Goal: Information Seeking & Learning: Learn about a topic

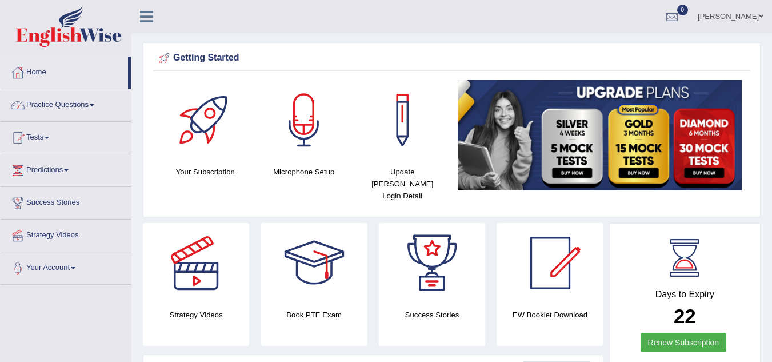
click at [93, 107] on link "Practice Questions" at bounding box center [66, 103] width 130 height 29
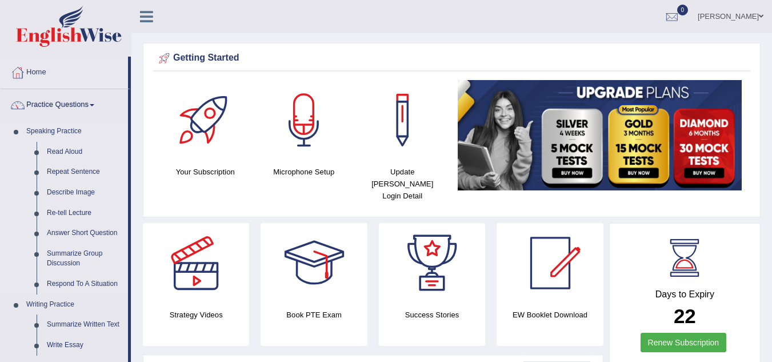
click at [59, 149] on link "Read Aloud" at bounding box center [85, 152] width 86 height 21
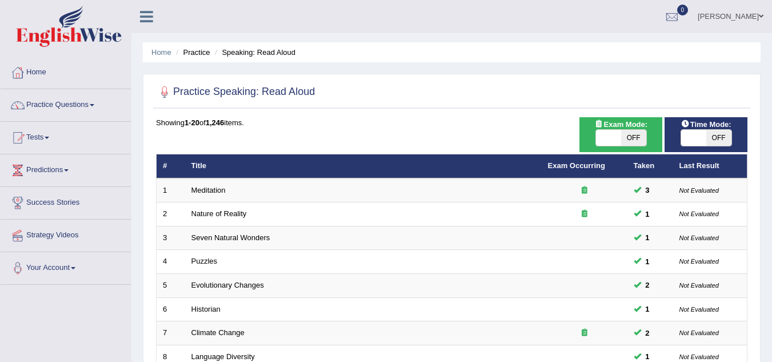
click at [713, 139] on span "OFF" at bounding box center [719, 138] width 25 height 16
checkbox input "true"
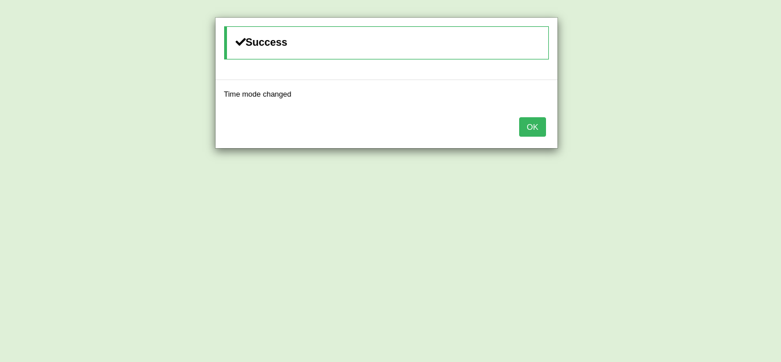
click at [531, 132] on button "OK" at bounding box center [532, 126] width 26 height 19
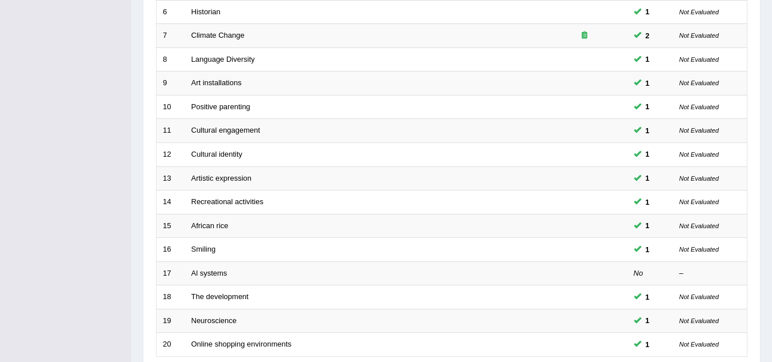
scroll to position [395, 0]
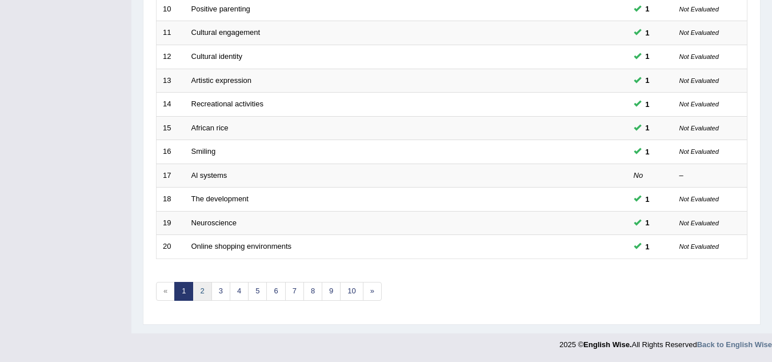
click at [202, 292] on link "2" at bounding box center [202, 291] width 19 height 19
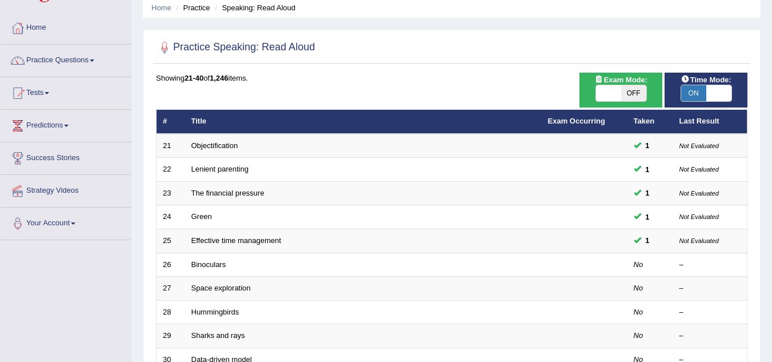
scroll to position [46, 0]
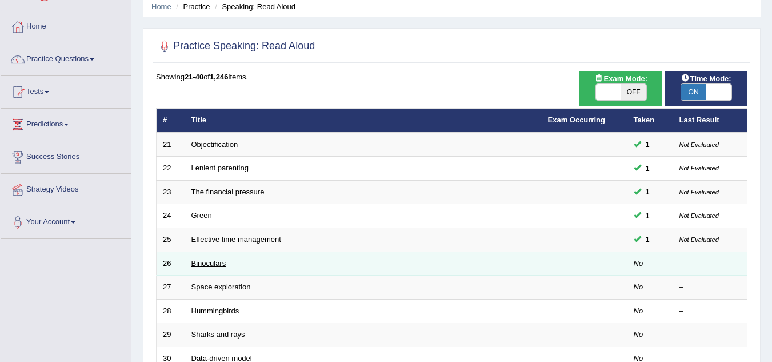
click at [204, 262] on link "Binoculars" at bounding box center [209, 263] width 35 height 9
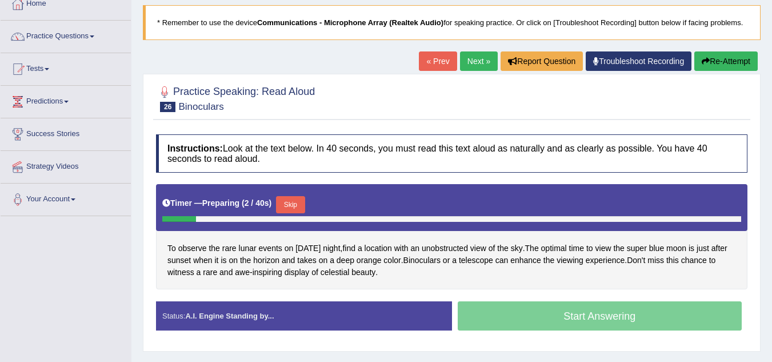
scroll to position [91, 0]
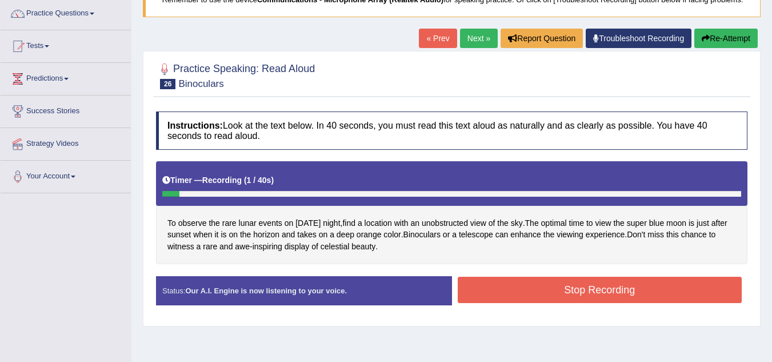
click at [436, 46] on link "« Prev" at bounding box center [438, 38] width 38 height 19
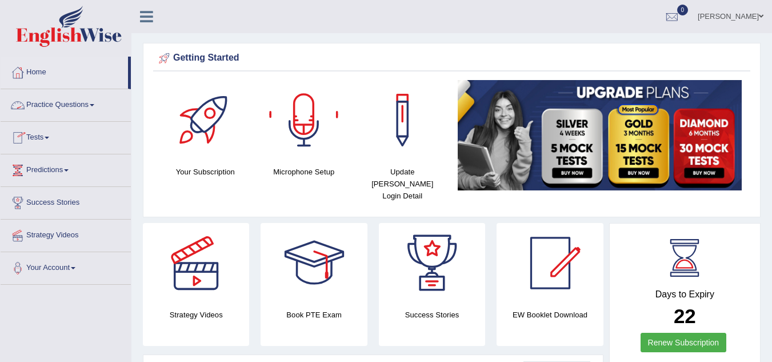
click at [95, 107] on link "Practice Questions" at bounding box center [66, 103] width 130 height 29
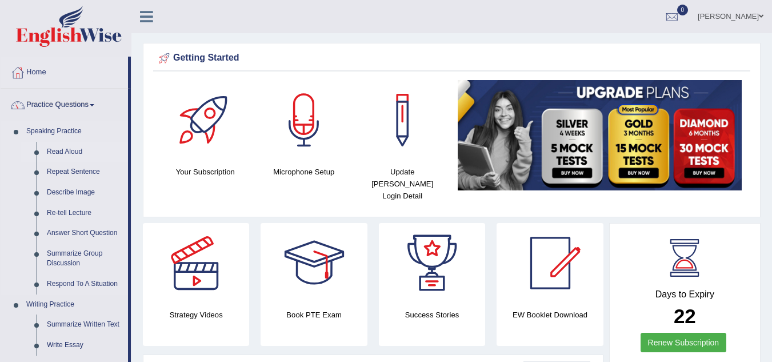
click at [67, 151] on link "Read Aloud" at bounding box center [85, 152] width 86 height 21
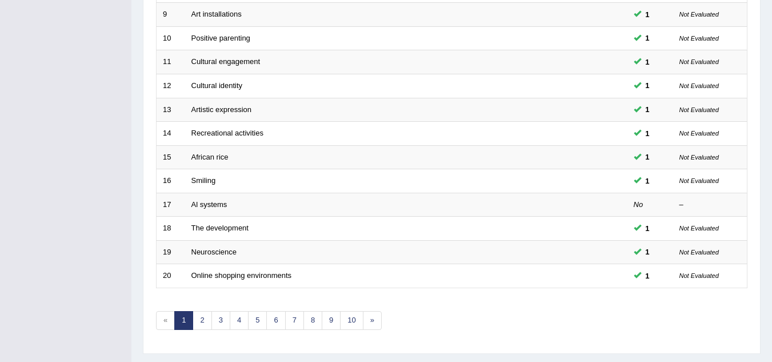
scroll to position [389, 0]
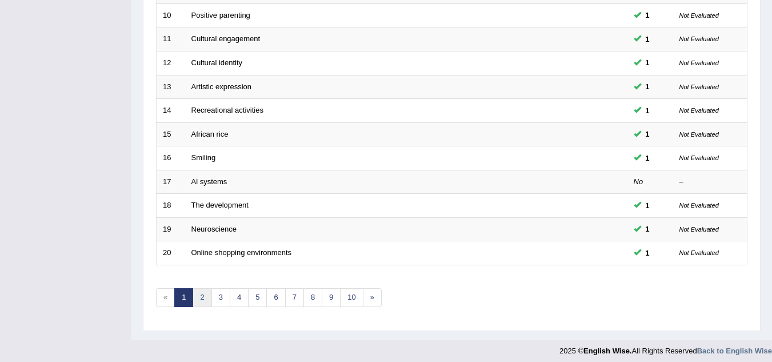
click at [200, 297] on link "2" at bounding box center [202, 297] width 19 height 19
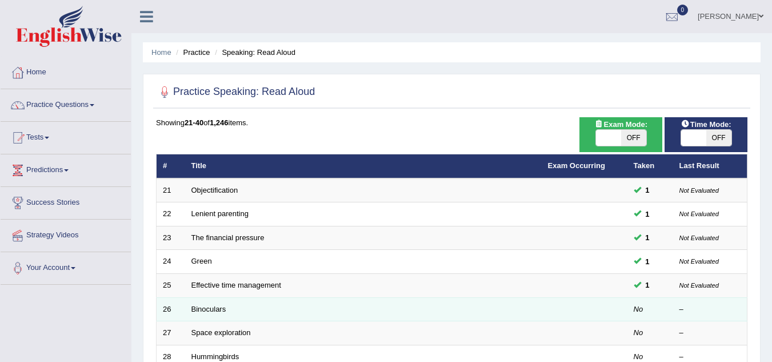
click at [226, 311] on td "Binoculars" at bounding box center [363, 309] width 357 height 24
click at [216, 306] on link "Binoculars" at bounding box center [209, 309] width 35 height 9
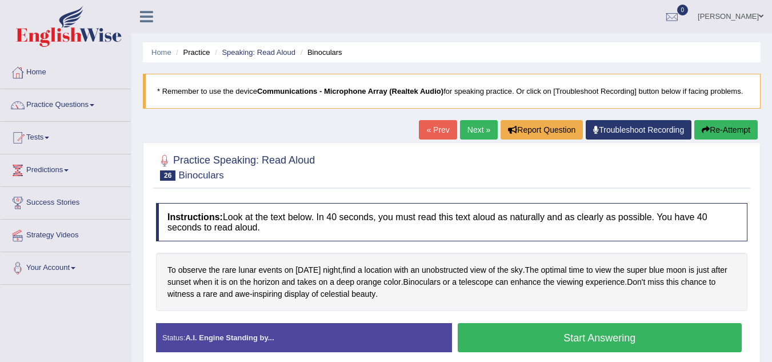
click at [43, 69] on link "Home" at bounding box center [66, 71] width 130 height 29
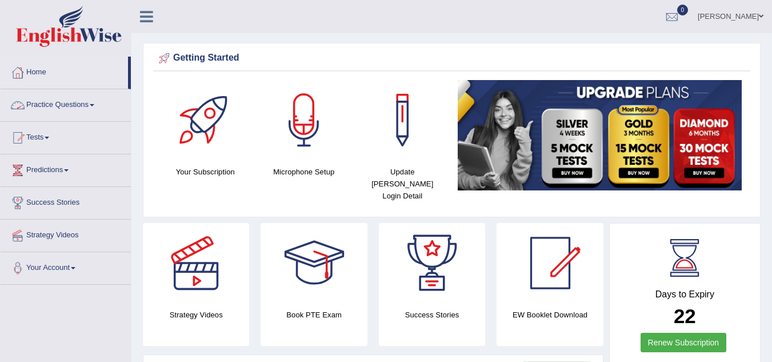
click at [91, 103] on link "Practice Questions" at bounding box center [66, 103] width 130 height 29
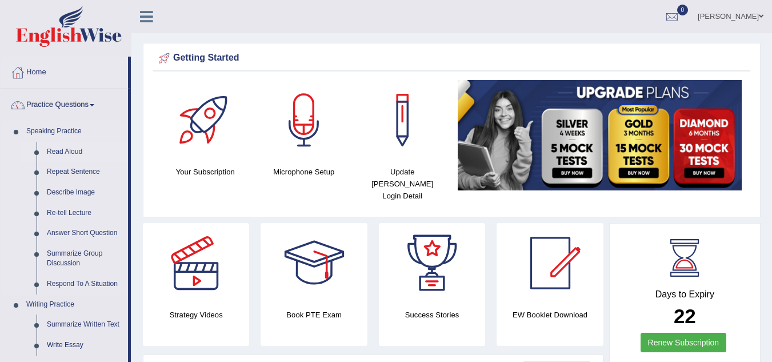
click at [86, 152] on link "Read Aloud" at bounding box center [85, 152] width 86 height 21
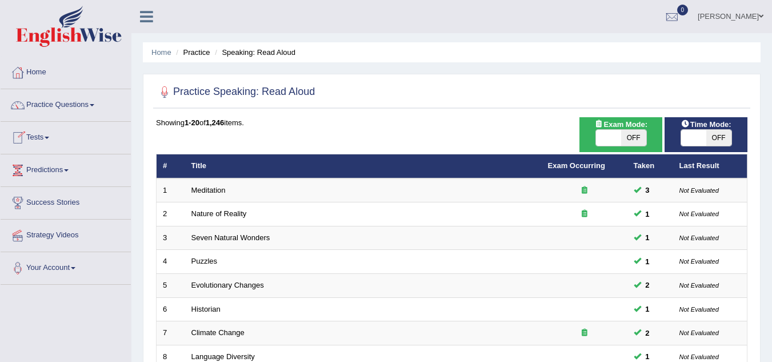
click at [723, 137] on span "OFF" at bounding box center [719, 138] width 25 height 16
checkbox input "true"
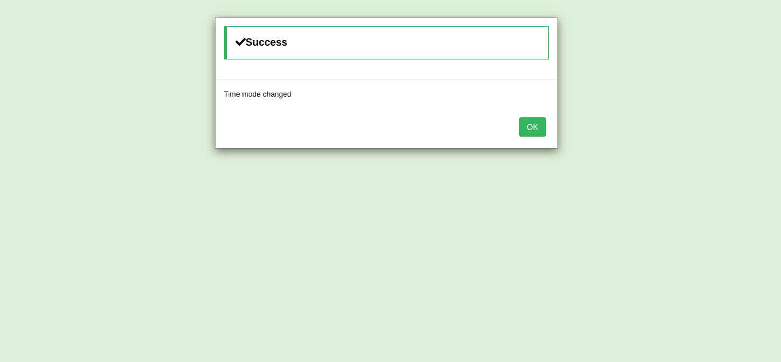
click at [533, 127] on button "OK" at bounding box center [532, 126] width 26 height 19
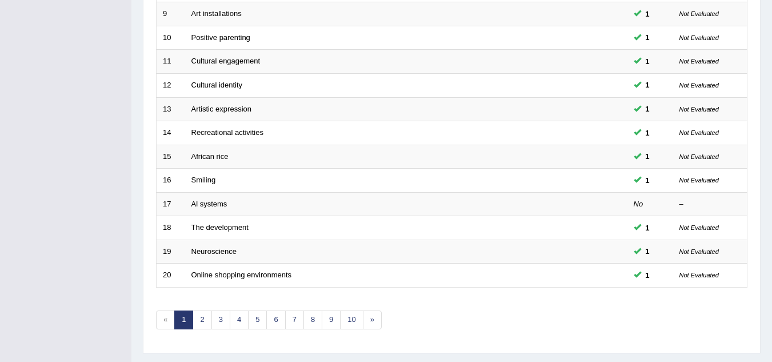
scroll to position [395, 0]
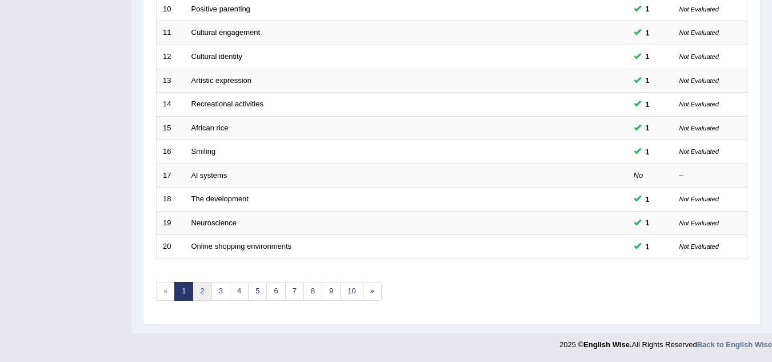
click at [204, 295] on link "2" at bounding box center [202, 291] width 19 height 19
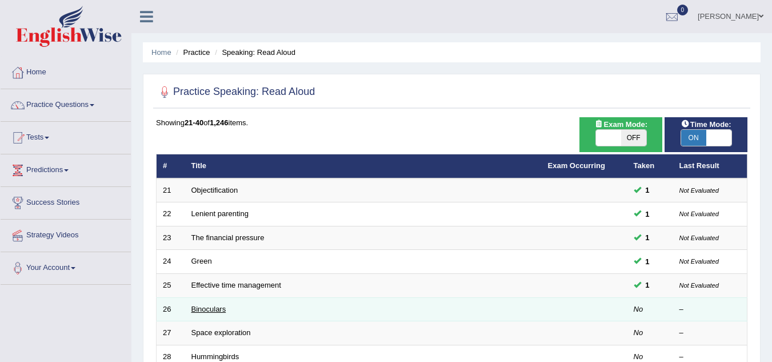
click at [201, 312] on link "Binoculars" at bounding box center [209, 309] width 35 height 9
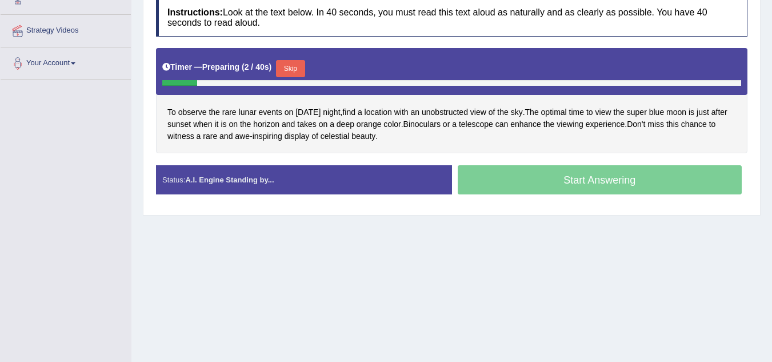
scroll to position [206, 0]
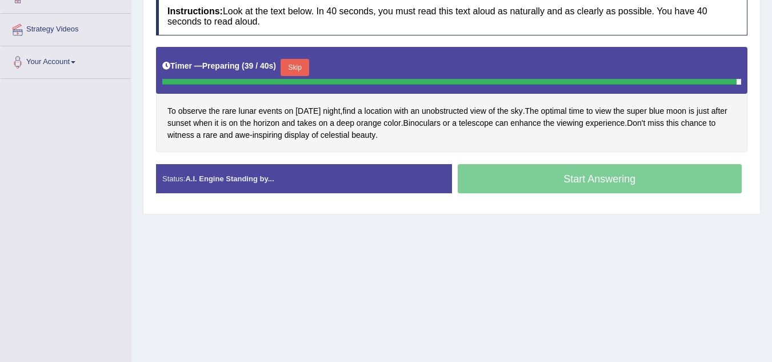
click at [201, 312] on div "Home Practice Speaking: Read Aloud Binoculars * Remember to use the device Comm…" at bounding box center [451, 80] width 641 height 572
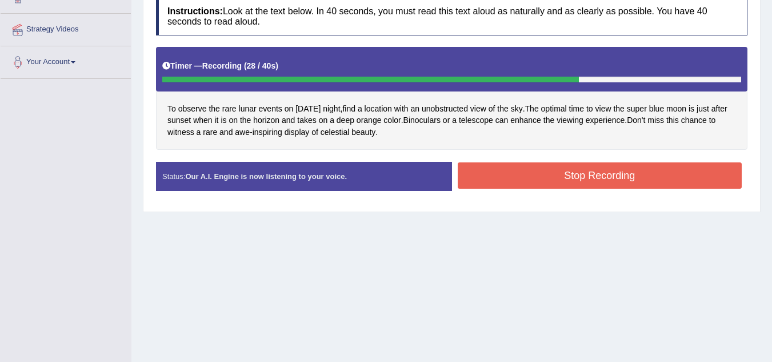
click at [550, 188] on button "Stop Recording" at bounding box center [600, 175] width 285 height 26
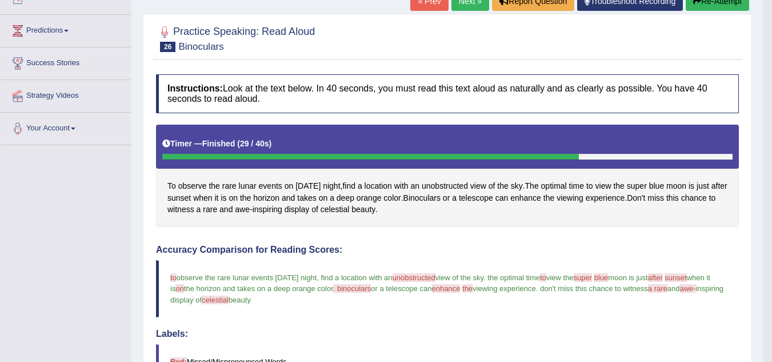
scroll to position [6, 0]
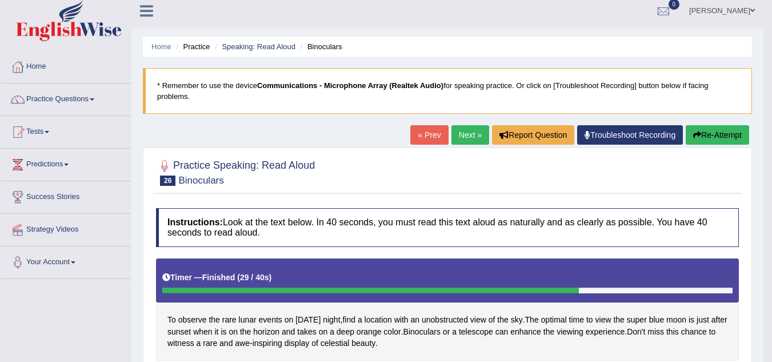
click at [456, 130] on link "Next »" at bounding box center [471, 134] width 38 height 19
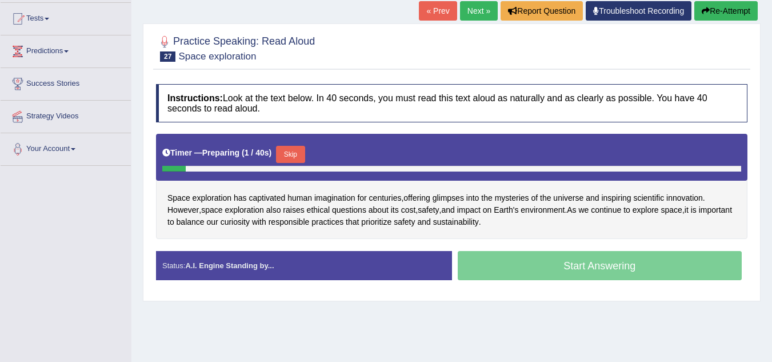
scroll to position [137, 0]
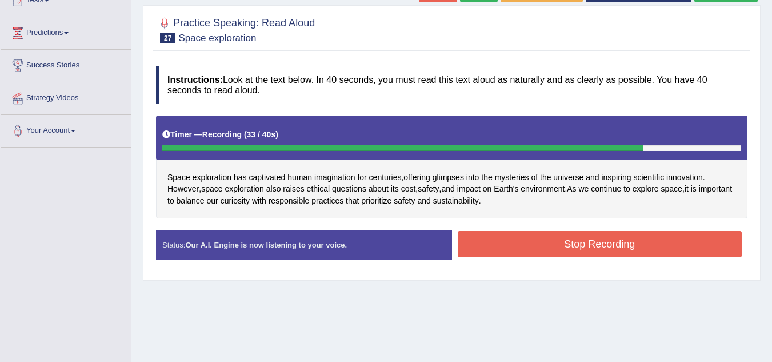
click at [585, 242] on button "Stop Recording" at bounding box center [600, 244] width 285 height 26
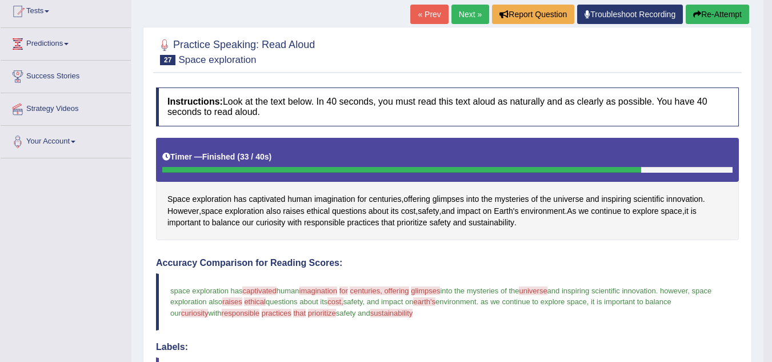
scroll to position [91, 0]
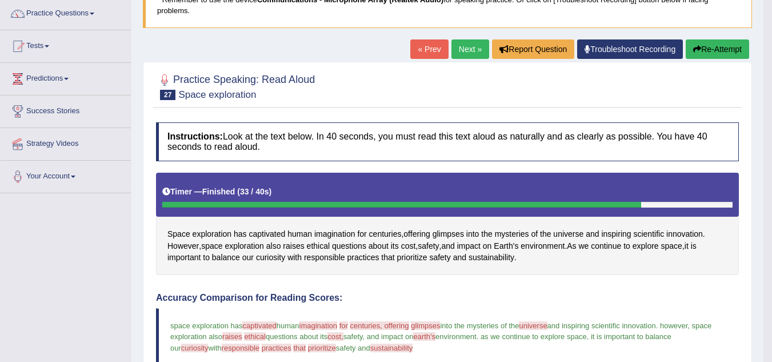
click at [463, 51] on link "Next »" at bounding box center [471, 48] width 38 height 19
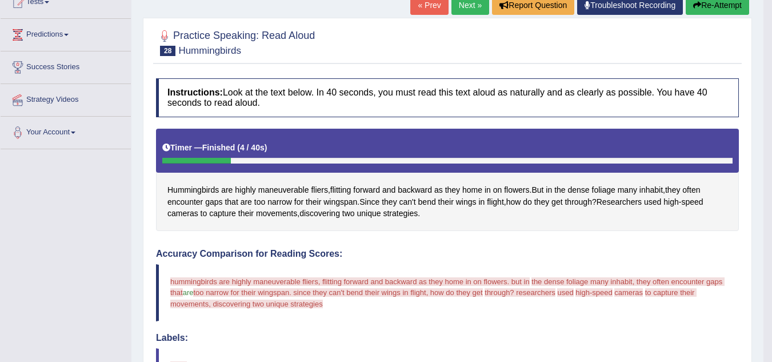
scroll to position [97, 0]
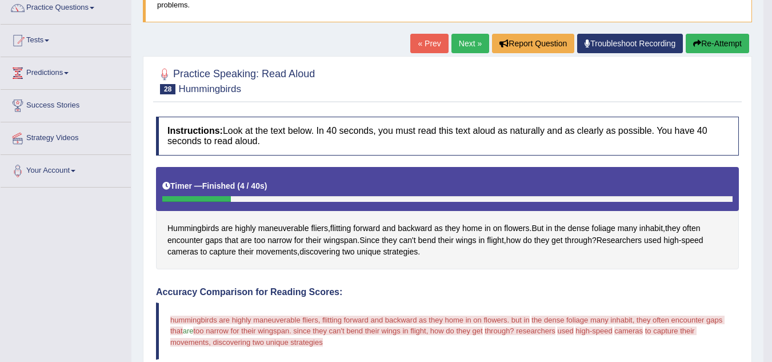
click at [465, 45] on link "Next »" at bounding box center [471, 43] width 38 height 19
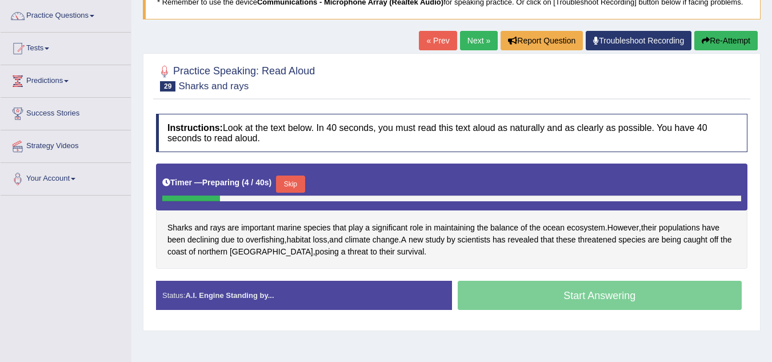
scroll to position [91, 0]
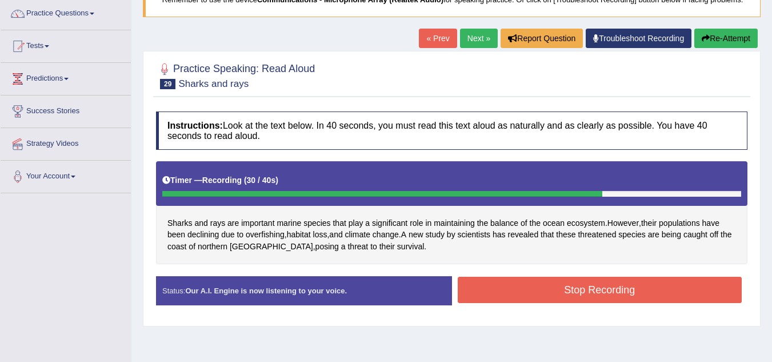
click at [601, 290] on button "Stop Recording" at bounding box center [600, 290] width 285 height 26
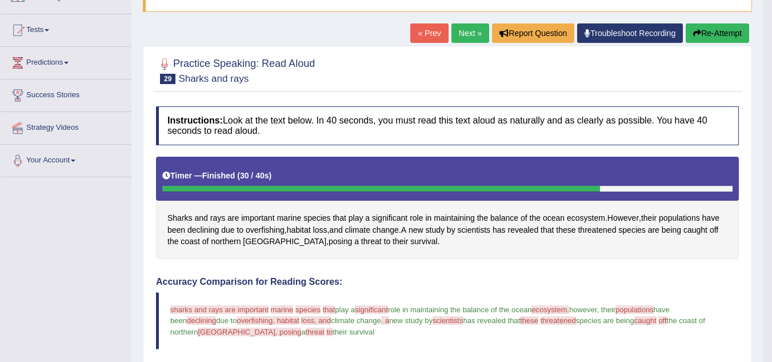
scroll to position [105, 0]
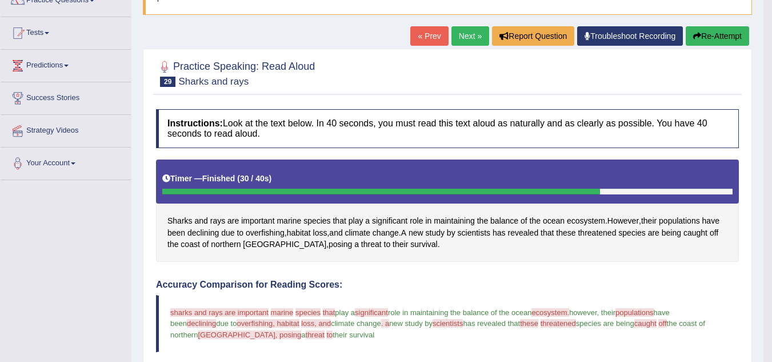
click at [465, 38] on link "Next »" at bounding box center [471, 35] width 38 height 19
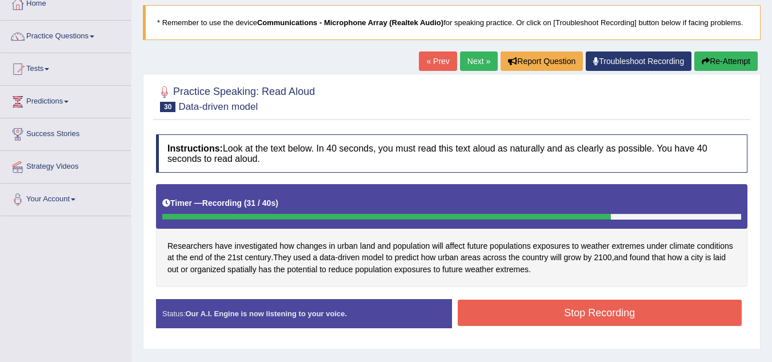
click at [561, 307] on button "Stop Recording" at bounding box center [600, 313] width 285 height 26
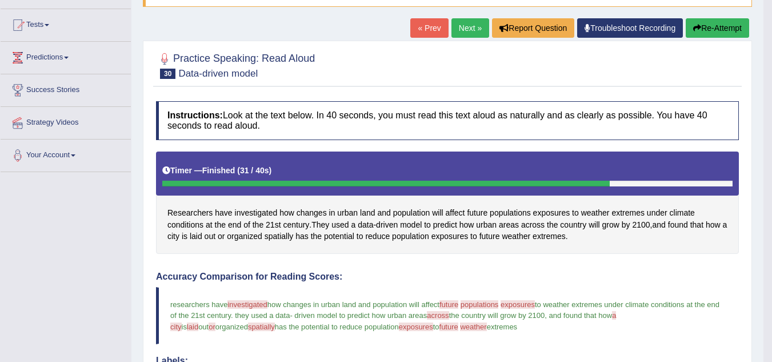
scroll to position [97, 0]
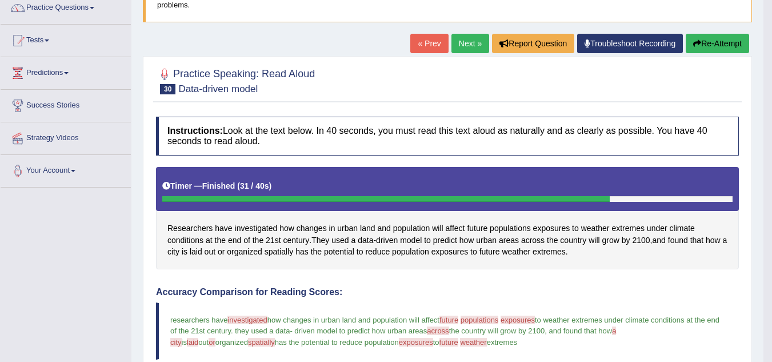
click at [462, 47] on link "Next »" at bounding box center [471, 43] width 38 height 19
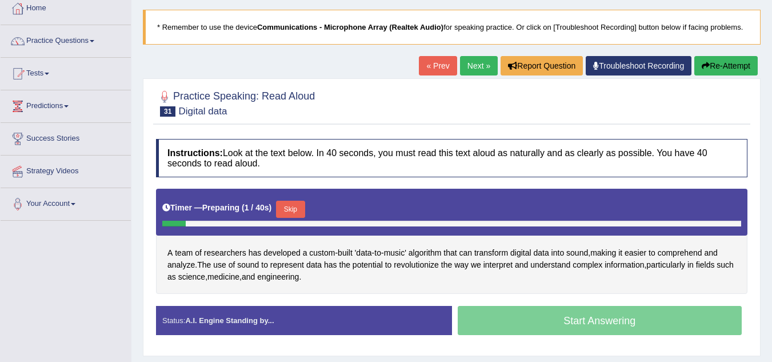
scroll to position [183, 0]
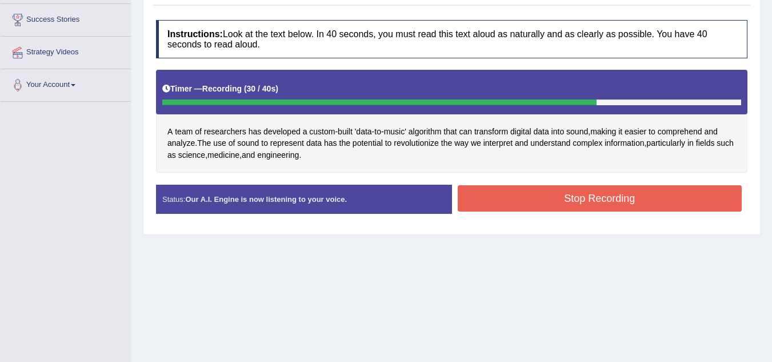
click at [603, 205] on button "Stop Recording" at bounding box center [600, 198] width 285 height 26
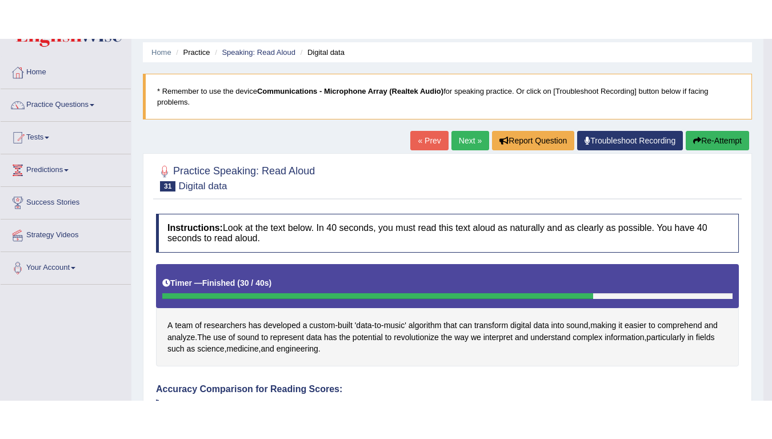
scroll to position [6, 0]
